Goal: Navigation & Orientation: Find specific page/section

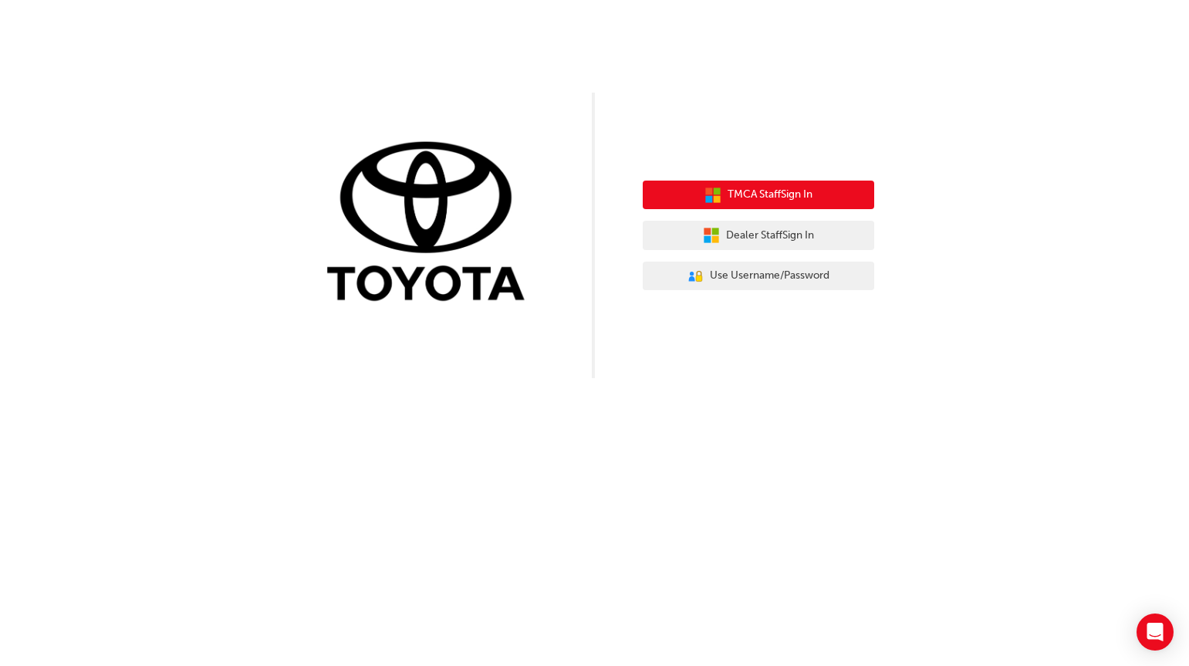
click at [810, 195] on span "TMCA Staff Sign In" at bounding box center [770, 195] width 85 height 18
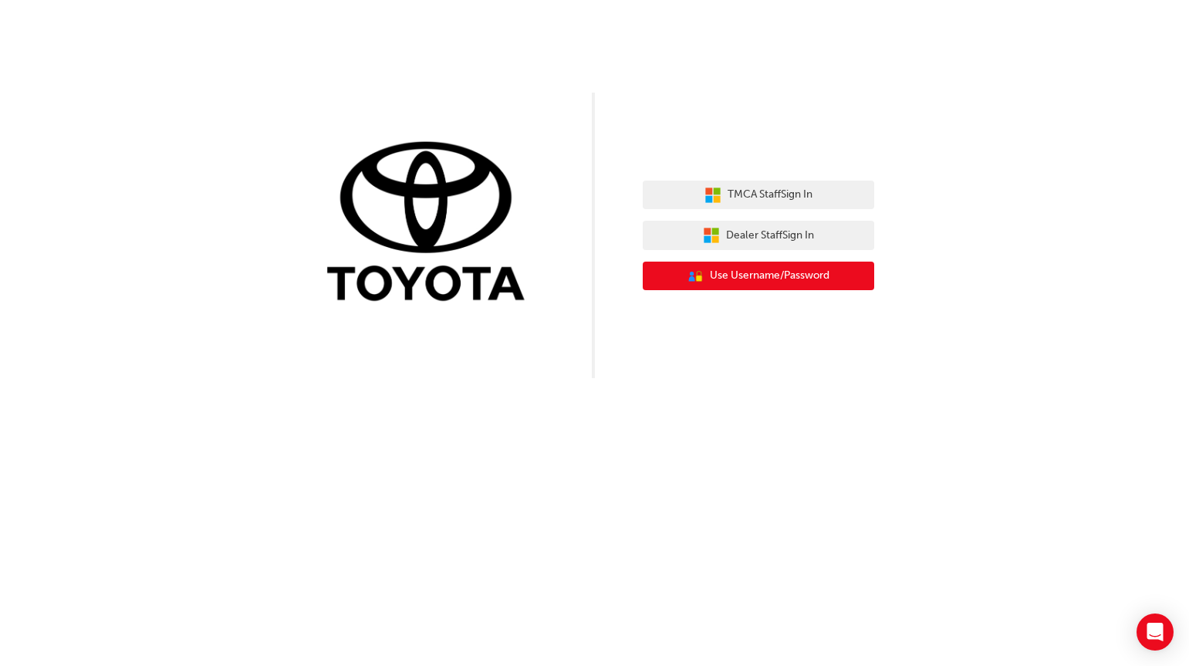
click at [817, 264] on button "User Authentication Icon - Blue Person, Gold Lock Use Username/Password" at bounding box center [759, 276] width 232 height 29
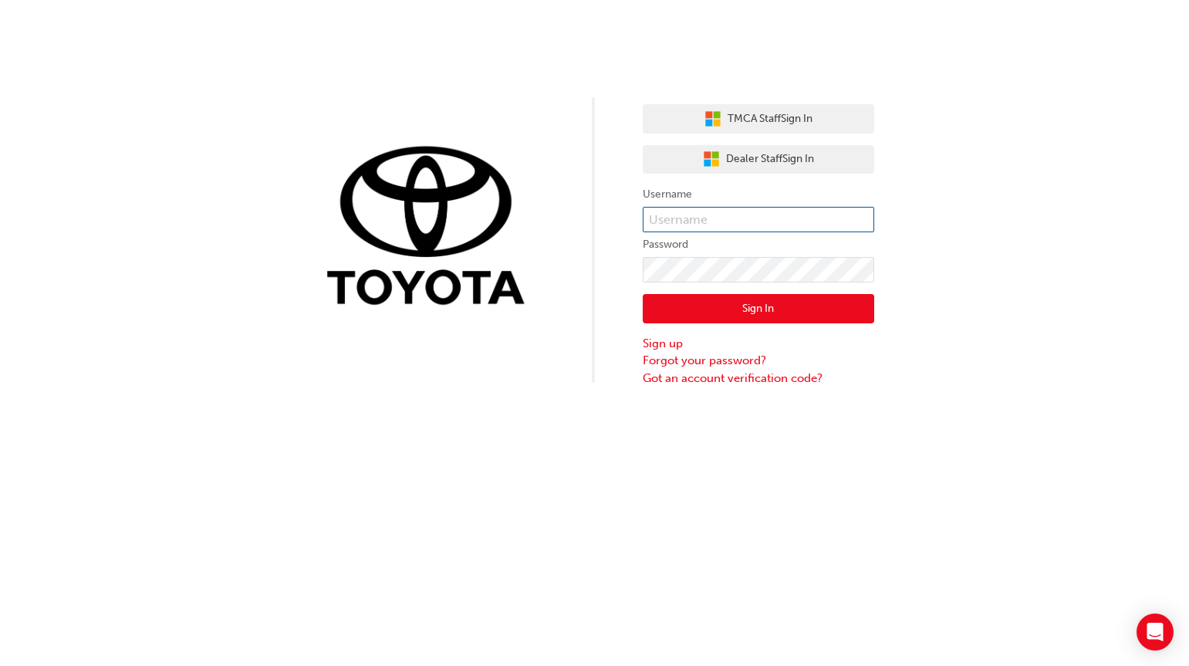
click at [739, 225] on input "text" at bounding box center [759, 220] width 232 height 26
click at [895, 167] on div "TMCA Staff Sign In Dealer Staff Sign In Username Password Sign In Sign up Forgo…" at bounding box center [594, 193] width 1189 height 387
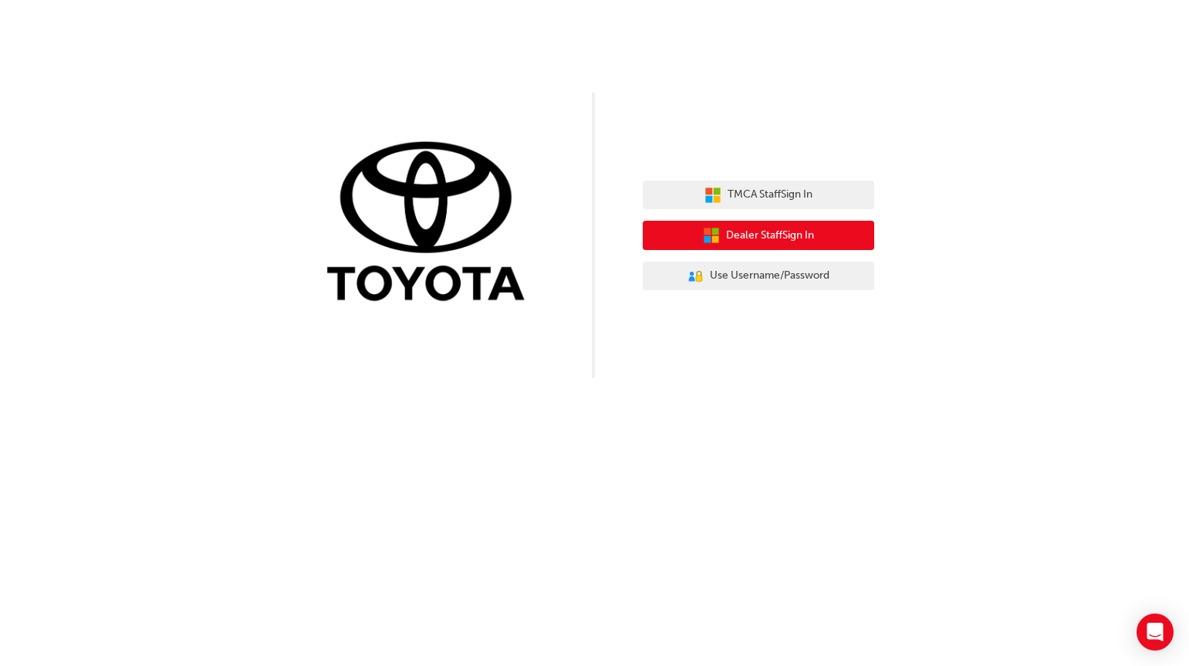
click at [768, 247] on button "Dealer Staff Sign In" at bounding box center [759, 235] width 232 height 29
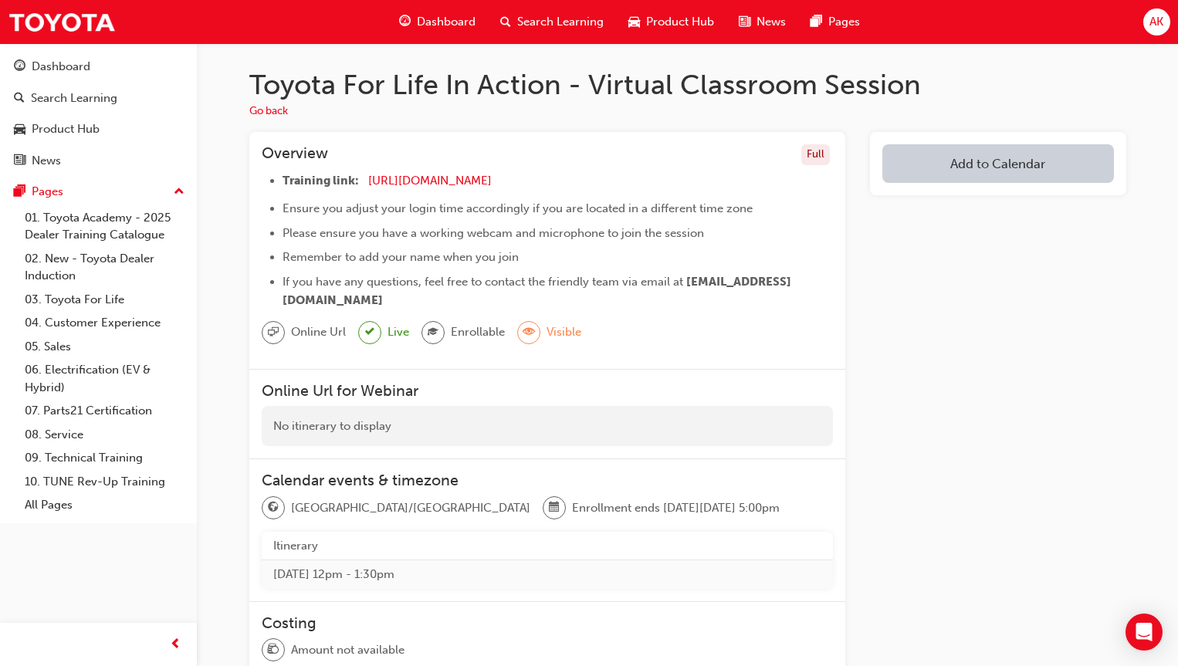
click at [461, 31] on div "Dashboard" at bounding box center [437, 22] width 101 height 32
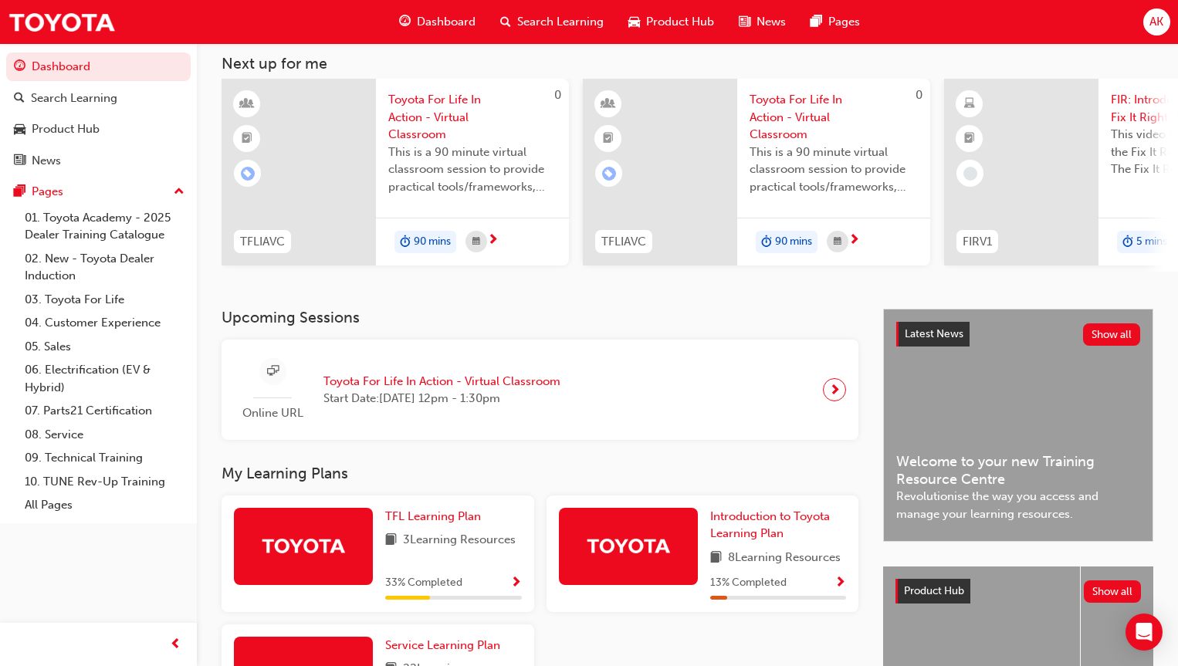
scroll to position [77, 0]
